Goal: Find specific page/section: Find specific page/section

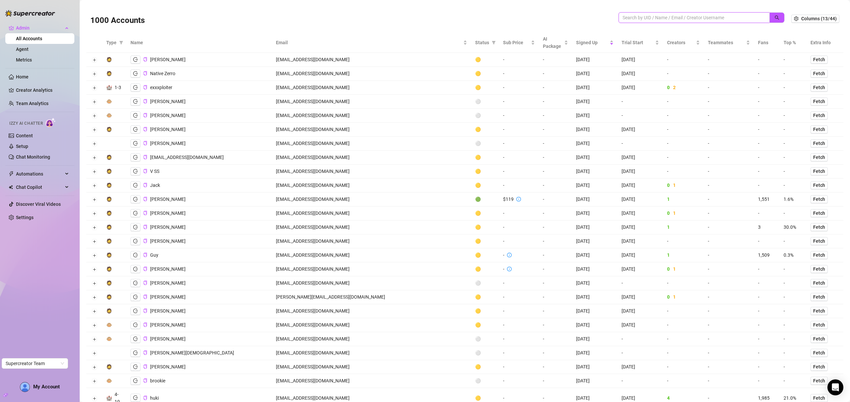
paste input "[EMAIL_ADDRESS][DOMAIN_NAME]"
type input "[EMAIL_ADDRESS][DOMAIN_NAME]"
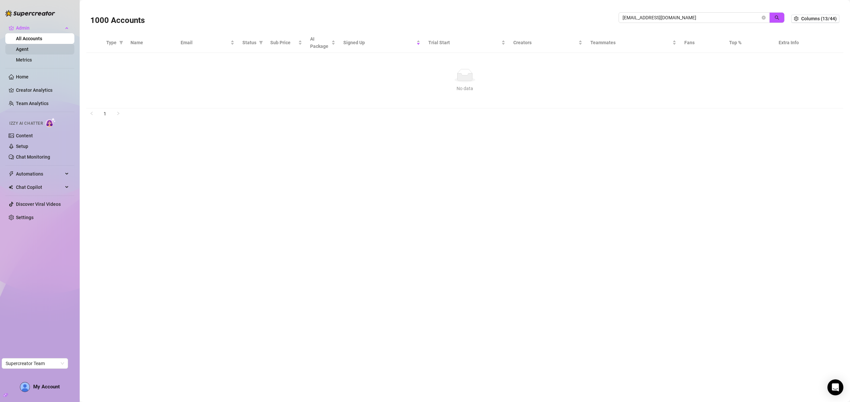
click at [29, 51] on link "Agent" at bounding box center [22, 48] width 13 height 5
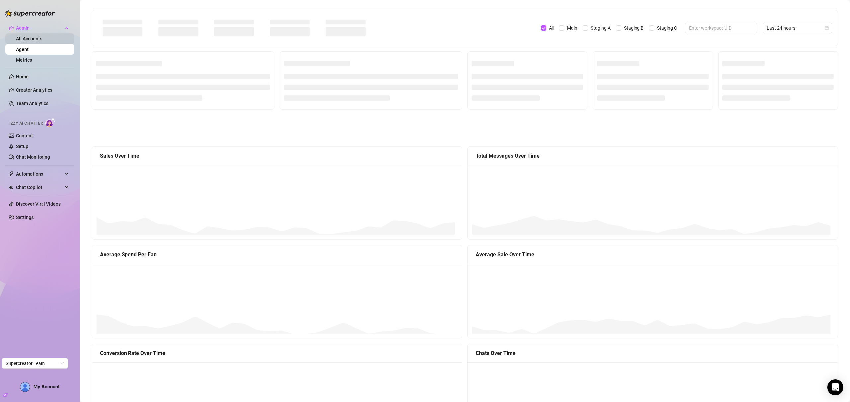
click at [41, 36] on link "All Accounts" at bounding box center [29, 38] width 26 height 5
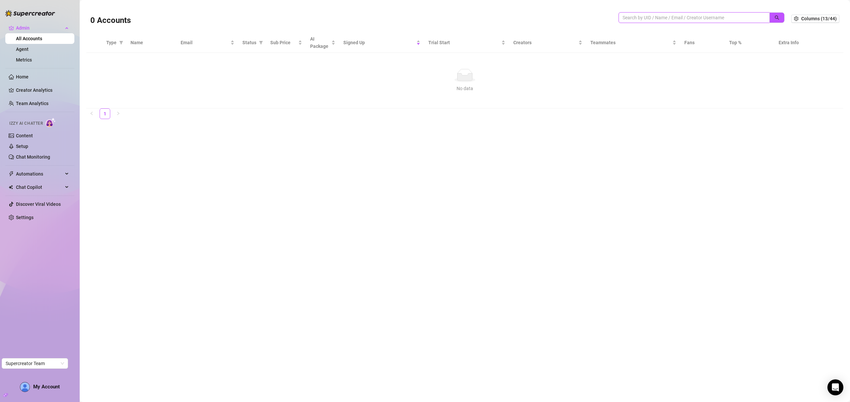
click at [675, 16] on input "search" at bounding box center [692, 17] width 138 height 7
click at [32, 57] on link "Metrics" at bounding box center [24, 59] width 16 height 5
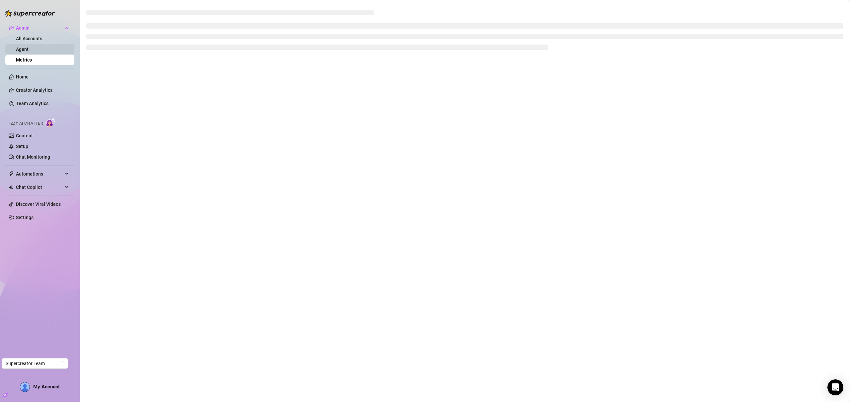
click at [29, 48] on link "Agent" at bounding box center [22, 48] width 13 height 5
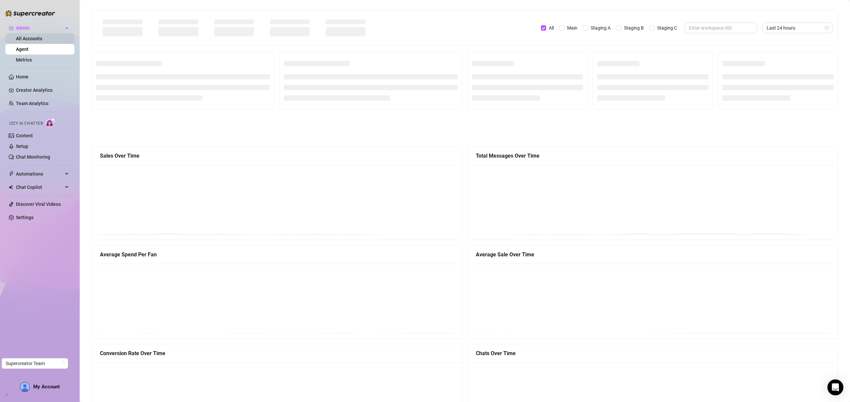
click at [37, 40] on link "All Accounts" at bounding box center [29, 38] width 26 height 5
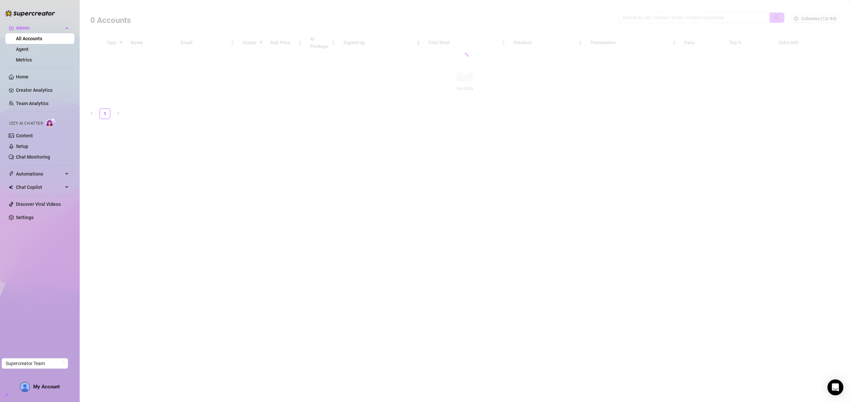
click at [654, 26] on div at bounding box center [464, 57] width 757 height 104
click at [655, 17] on div at bounding box center [464, 57] width 757 height 104
click at [655, 19] on div at bounding box center [464, 57] width 757 height 104
click at [655, 18] on div at bounding box center [464, 57] width 757 height 104
click at [662, 17] on div at bounding box center [464, 57] width 757 height 104
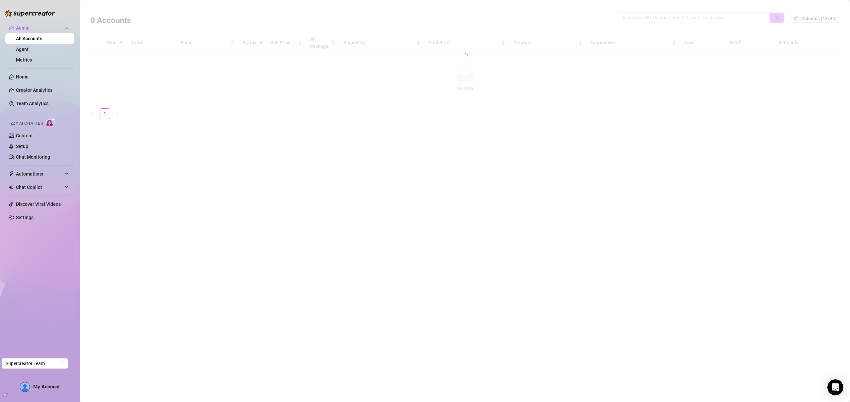
click at [675, 15] on div at bounding box center [464, 57] width 757 height 104
click at [675, 17] on div at bounding box center [464, 57] width 757 height 104
click at [29, 52] on link "Agent" at bounding box center [22, 48] width 13 height 5
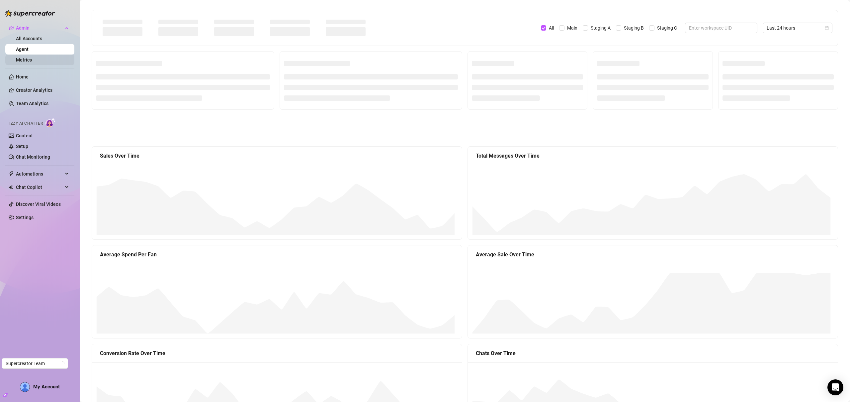
click at [21, 61] on link "Metrics" at bounding box center [24, 59] width 16 height 5
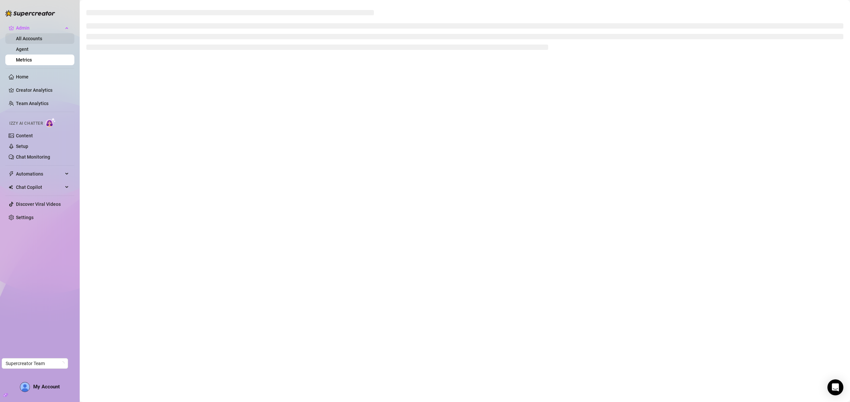
click at [32, 41] on link "All Accounts" at bounding box center [29, 38] width 26 height 5
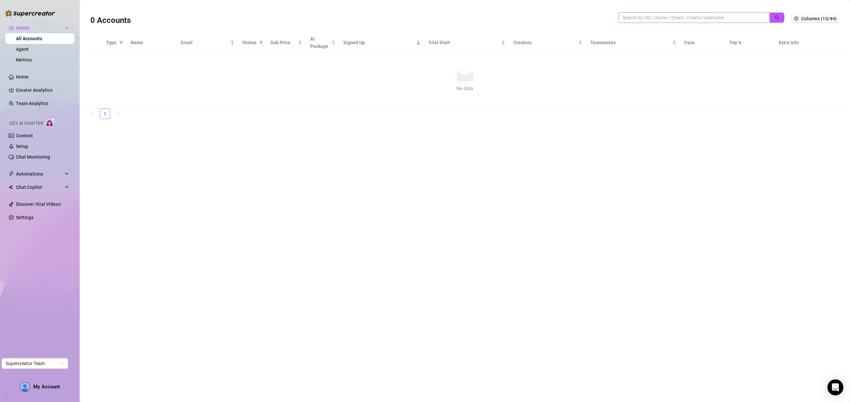
click at [679, 13] on span at bounding box center [694, 17] width 151 height 11
paste input "[EMAIL_ADDRESS][DOMAIN_NAME]"
type input "[EMAIL_ADDRESS][DOMAIN_NAME]"
click at [778, 18] on icon "search" at bounding box center [777, 17] width 5 height 5
click at [29, 51] on link "Agent" at bounding box center [22, 48] width 13 height 5
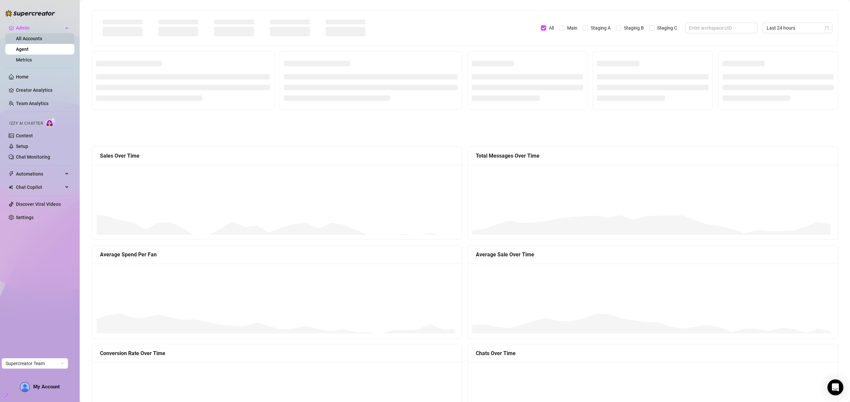
click at [42, 38] on link "All Accounts" at bounding box center [29, 38] width 26 height 5
